Goal: Task Accomplishment & Management: Use online tool/utility

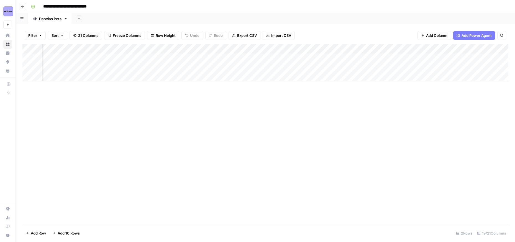
scroll to position [0, 588]
click at [217, 108] on div "Add Column" at bounding box center [265, 134] width 486 height 180
click at [157, 107] on div "Add Column" at bounding box center [265, 134] width 486 height 180
click at [104, 153] on div "Add Column" at bounding box center [265, 134] width 486 height 180
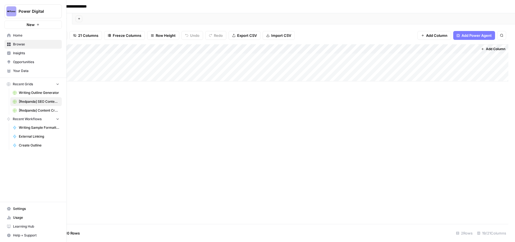
click at [27, 53] on span "Insights" at bounding box center [36, 53] width 46 height 5
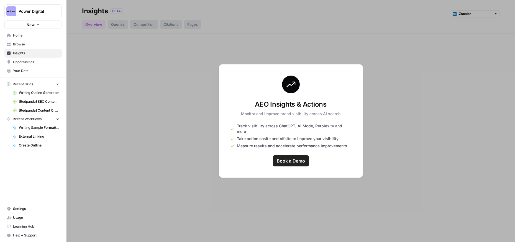
click at [19, 44] on span "Browse" at bounding box center [36, 44] width 46 height 5
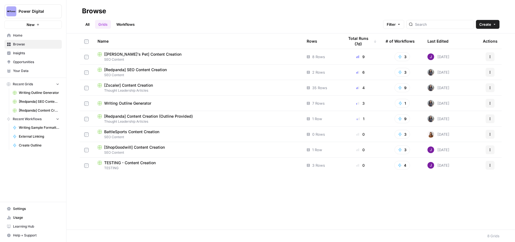
click at [140, 71] on span "[Redpanda] SEO Content Creation" at bounding box center [135, 70] width 63 height 6
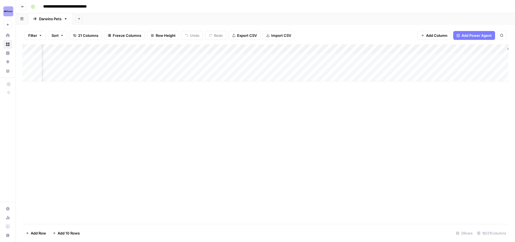
scroll to position [0, 588]
click at [254, 123] on div "Add Column" at bounding box center [265, 134] width 486 height 180
click at [223, 67] on div "Add Column" at bounding box center [265, 62] width 486 height 37
click at [222, 68] on div "Add Column" at bounding box center [265, 62] width 486 height 37
click at [190, 139] on div "Add Column" at bounding box center [265, 134] width 486 height 180
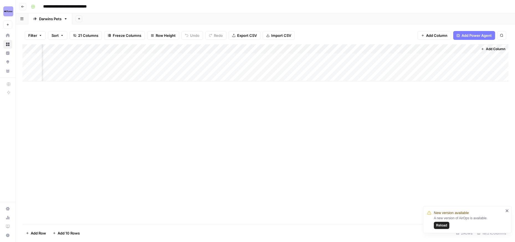
click at [447, 224] on span "Reload" at bounding box center [441, 225] width 11 height 5
click at [216, 112] on div "Add Column" at bounding box center [265, 134] width 486 height 180
click at [255, 68] on div "Add Column" at bounding box center [265, 62] width 486 height 37
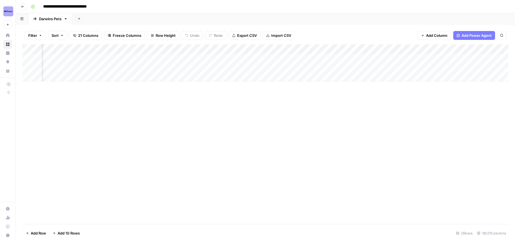
click at [150, 99] on div "Add Column" at bounding box center [265, 134] width 486 height 180
click at [247, 67] on div "Add Column" at bounding box center [265, 62] width 486 height 37
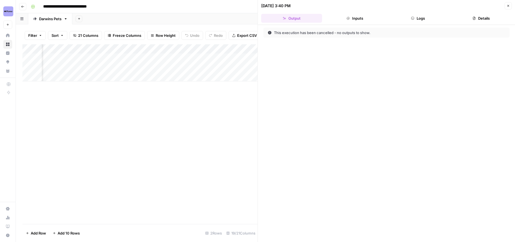
click at [507, 7] on icon "button" at bounding box center [508, 5] width 3 height 3
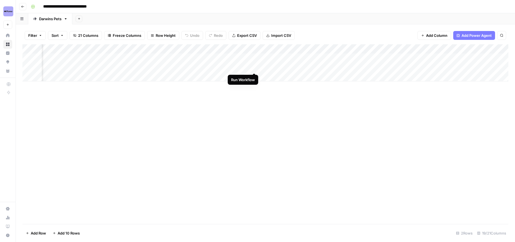
click at [254, 68] on div "Add Column" at bounding box center [265, 62] width 486 height 37
click at [141, 109] on div "Add Column" at bounding box center [265, 134] width 486 height 180
click at [197, 67] on div "Add Column" at bounding box center [265, 62] width 486 height 37
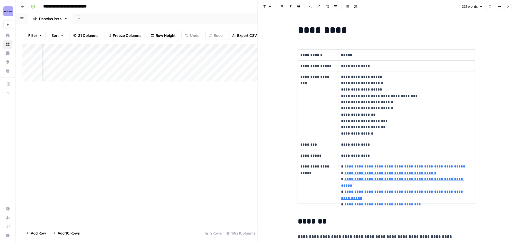
click at [220, 156] on div "Add Column" at bounding box center [139, 134] width 235 height 180
click at [510, 7] on button "Close" at bounding box center [508, 6] width 7 height 7
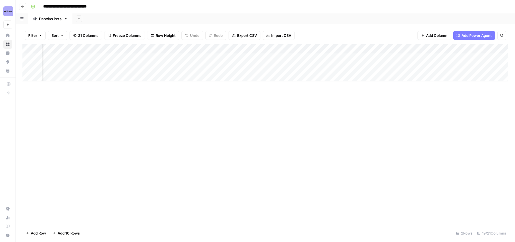
click at [233, 92] on div "Add Column" at bounding box center [265, 134] width 486 height 180
click at [164, 106] on div "Add Column" at bounding box center [269, 136] width 494 height 185
click at [223, 67] on div "Add Column" at bounding box center [269, 62] width 494 height 37
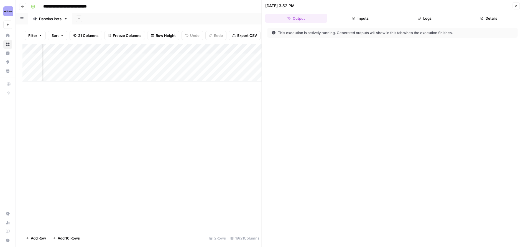
click at [361, 20] on button "Inputs" at bounding box center [360, 18] width 62 height 9
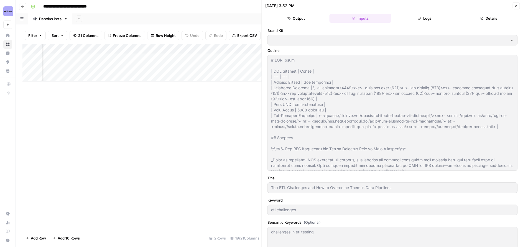
type input "[Redpanda] Main Website Blog Sitemap"
type input "[Redpanda] Developer Docs Blog Sitemap"
type input "[Redpanda] Product Page Sitemap"
type input "Redpanda"
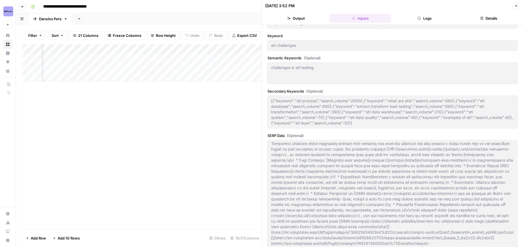
scroll to position [300, 0]
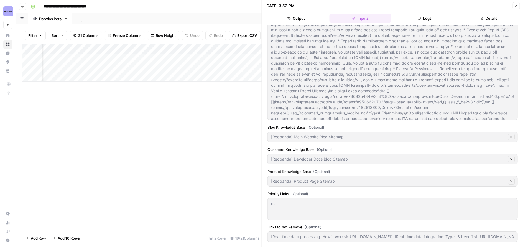
click at [220, 173] on div "Add Column" at bounding box center [141, 136] width 239 height 185
click at [518, 6] on span "Close" at bounding box center [518, 6] width 0 height 0
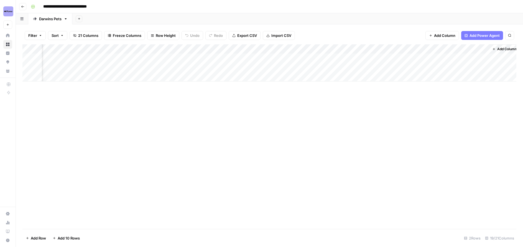
scroll to position [0, 573]
click at [331, 65] on div "Add Column" at bounding box center [269, 62] width 494 height 37
click at [317, 107] on div "Add Column" at bounding box center [269, 136] width 494 height 185
click at [144, 152] on div "Add Column" at bounding box center [269, 136] width 494 height 185
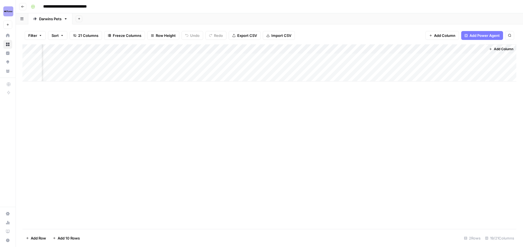
click at [155, 122] on div "Add Column" at bounding box center [269, 136] width 494 height 185
click at [162, 113] on div "Add Column" at bounding box center [269, 136] width 494 height 185
click at [175, 135] on div "Add Column" at bounding box center [269, 136] width 494 height 185
click at [332, 68] on div "Add Column" at bounding box center [269, 62] width 494 height 37
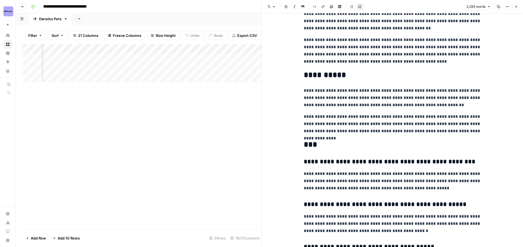
scroll to position [1855, 0]
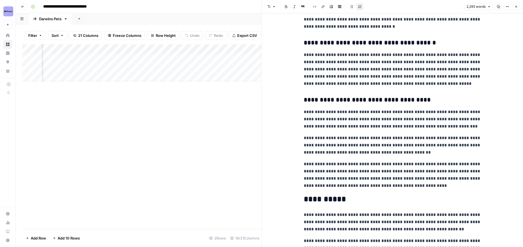
click at [370, 113] on p "**********" at bounding box center [392, 119] width 177 height 22
copy div "**********"
click at [137, 152] on div "Add Column" at bounding box center [141, 136] width 239 height 185
click at [388, 96] on h3 "**********" at bounding box center [392, 100] width 177 height 8
copy div "**********"
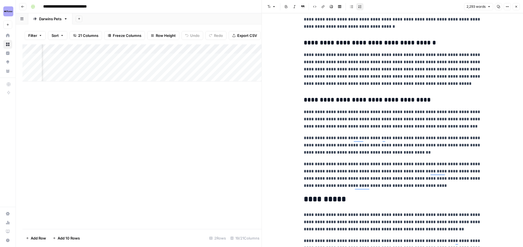
click at [388, 96] on h3 "**********" at bounding box center [392, 100] width 177 height 8
click at [517, 7] on icon "button" at bounding box center [516, 6] width 3 height 3
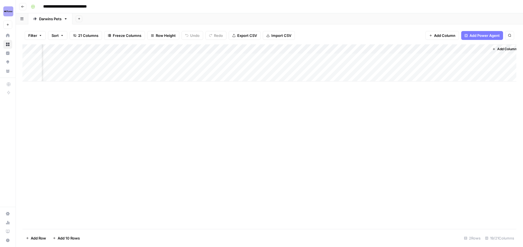
scroll to position [0, 573]
click at [360, 68] on div "Add Column" at bounding box center [269, 62] width 494 height 37
click at [360, 68] on textarea "**********" at bounding box center [397, 68] width 110 height 8
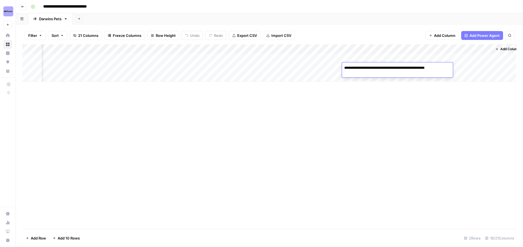
click at [360, 68] on textarea "**********" at bounding box center [397, 68] width 110 height 8
click at [398, 90] on div "Add Column" at bounding box center [269, 136] width 494 height 185
click at [409, 66] on div "Add Column" at bounding box center [269, 62] width 494 height 37
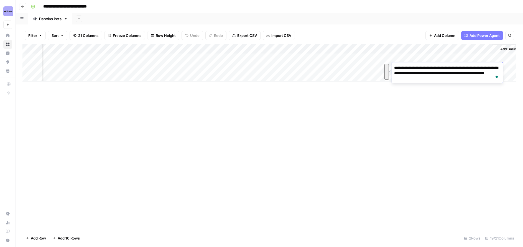
click at [439, 101] on div "Add Column" at bounding box center [269, 136] width 494 height 185
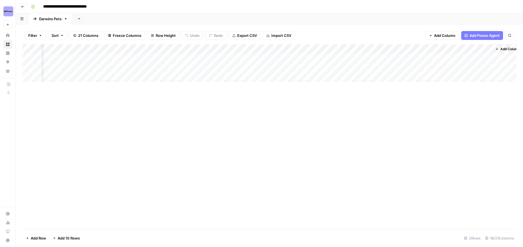
click at [469, 65] on div "Add Column" at bounding box center [269, 62] width 494 height 37
click at [273, 111] on div "Add Column" at bounding box center [269, 136] width 494 height 185
